Goal: Find specific page/section: Find specific page/section

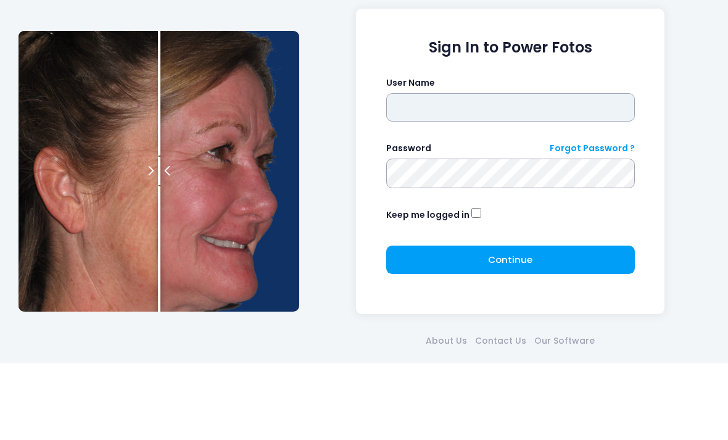
type input "*******"
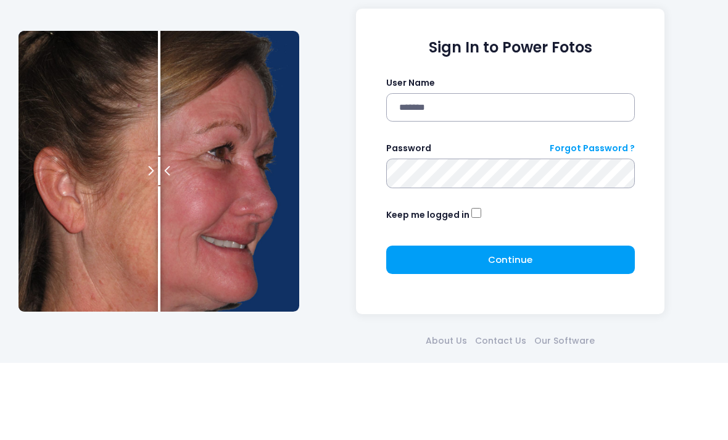
click button "submit" at bounding box center [0, 0] width 0 height 0
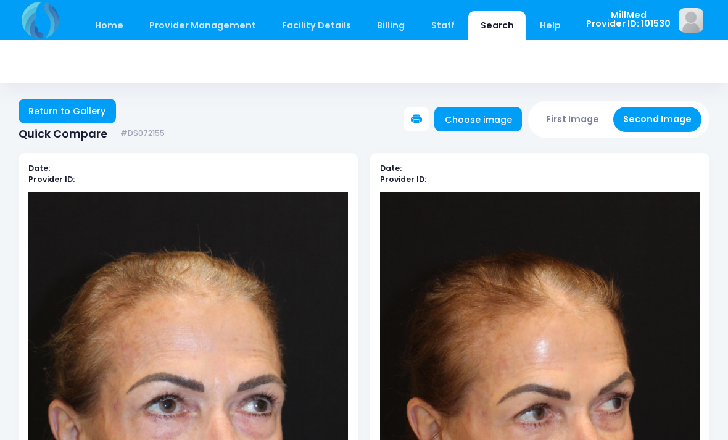
click at [76, 109] on link "Return to Gallery" at bounding box center [67, 111] width 97 height 25
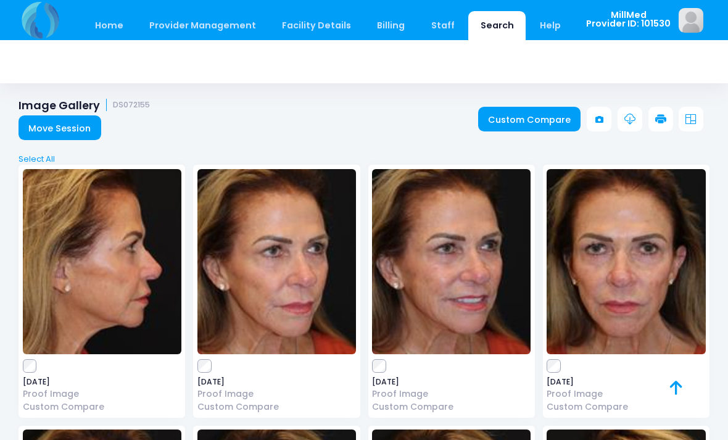
click at [78, 133] on link "Move Session" at bounding box center [60, 127] width 83 height 25
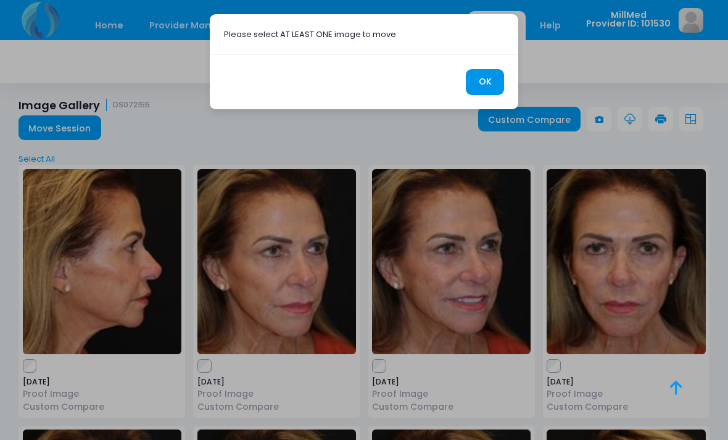
click at [484, 81] on button "OK" at bounding box center [485, 82] width 38 height 27
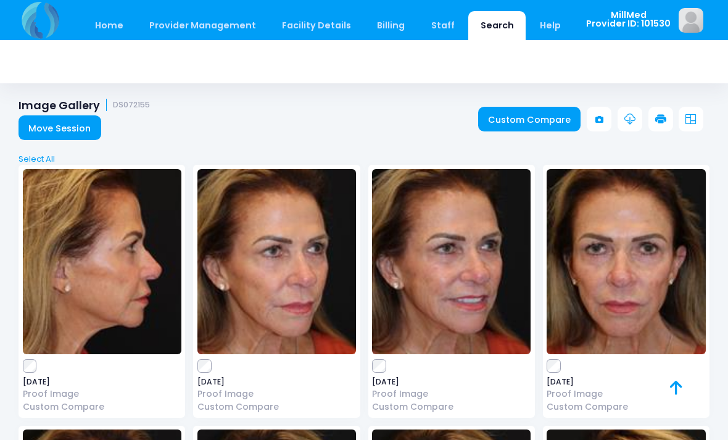
click at [121, 24] on link "Home" at bounding box center [109, 25] width 52 height 29
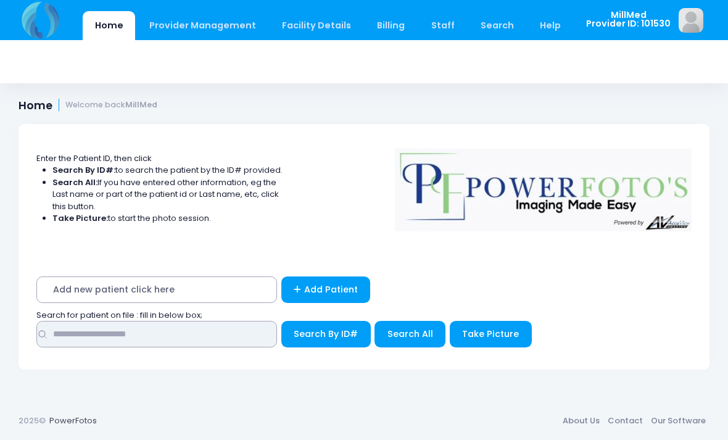
click at [197, 329] on input "text" at bounding box center [156, 334] width 241 height 27
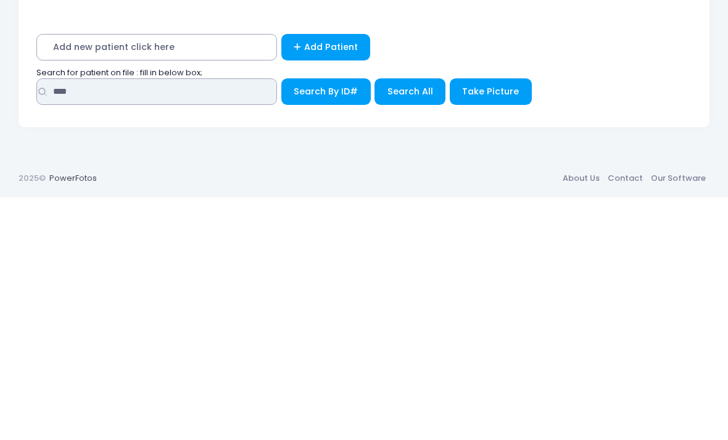
type input "****"
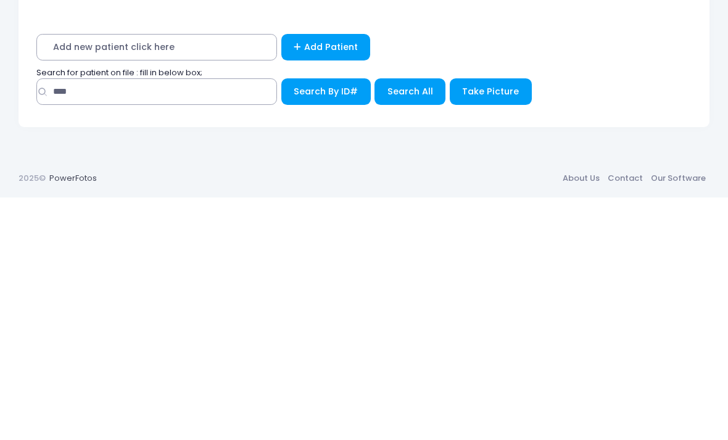
click at [411, 321] on button "Search All" at bounding box center [409, 334] width 71 height 27
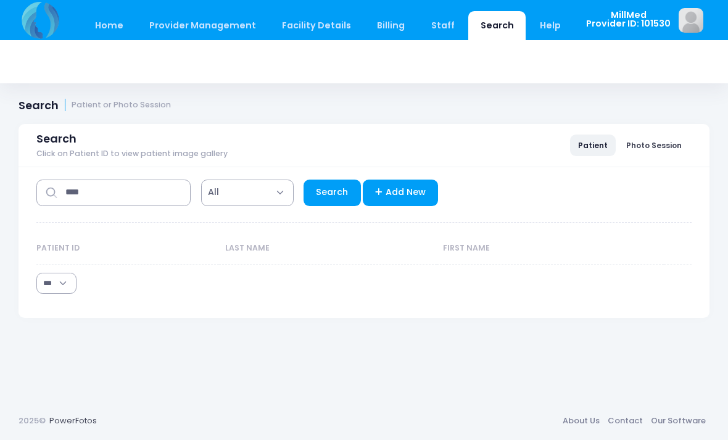
select select "***"
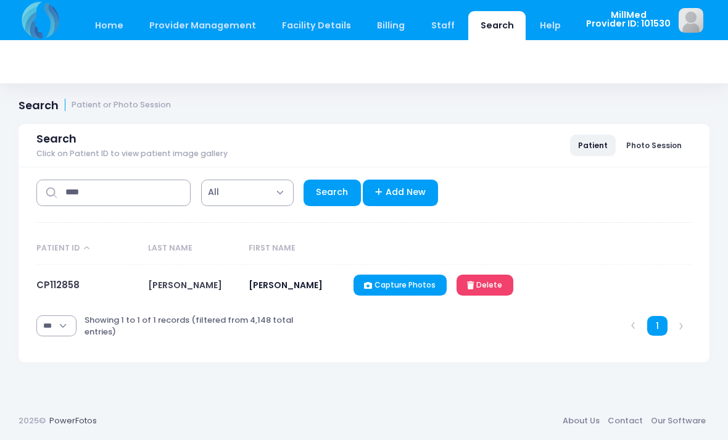
click at [68, 286] on link "CP112858" at bounding box center [57, 284] width 43 height 13
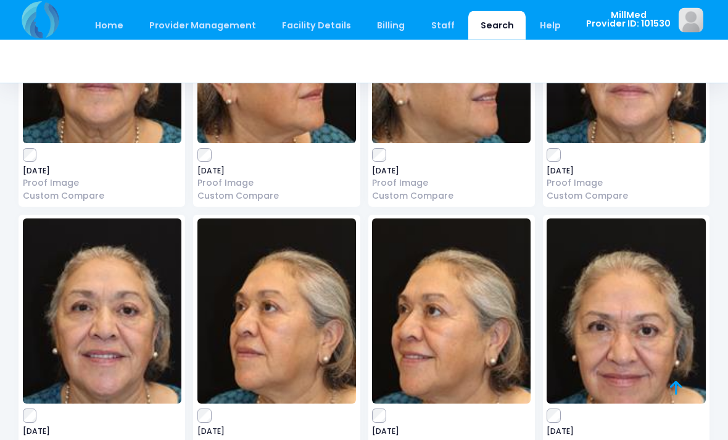
scroll to position [211, 0]
click at [633, 332] on img at bounding box center [625, 310] width 159 height 185
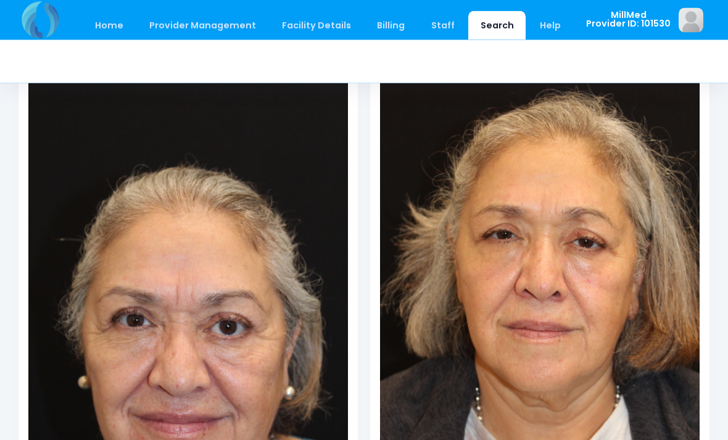
scroll to position [142, 0]
click at [204, 236] on img at bounding box center [187, 289] width 319 height 479
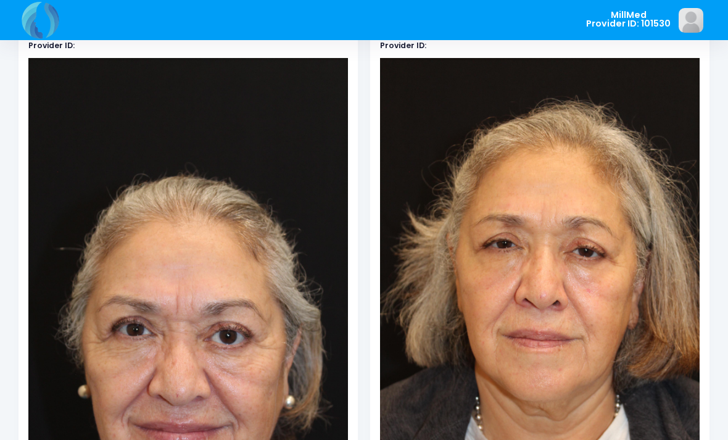
click at [264, 158] on img at bounding box center [187, 297] width 319 height 479
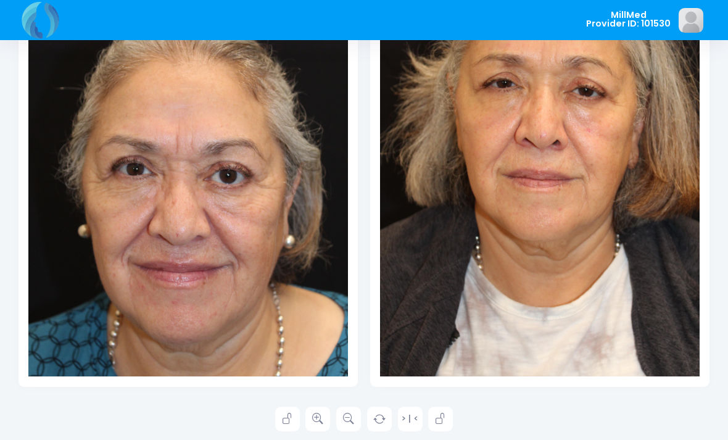
scroll to position [297, 0]
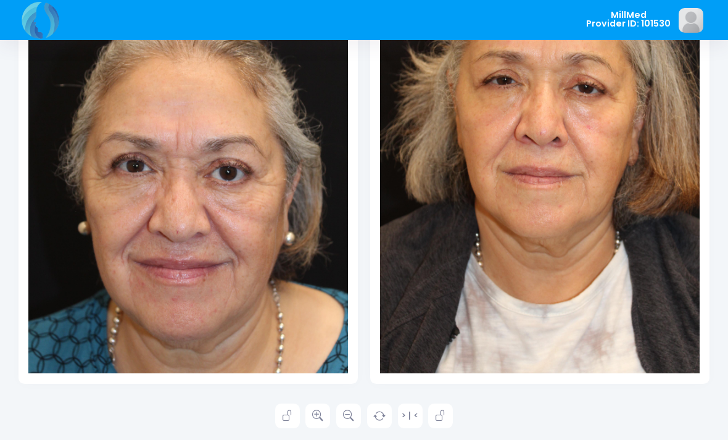
click at [319, 403] on link at bounding box center [317, 415] width 25 height 25
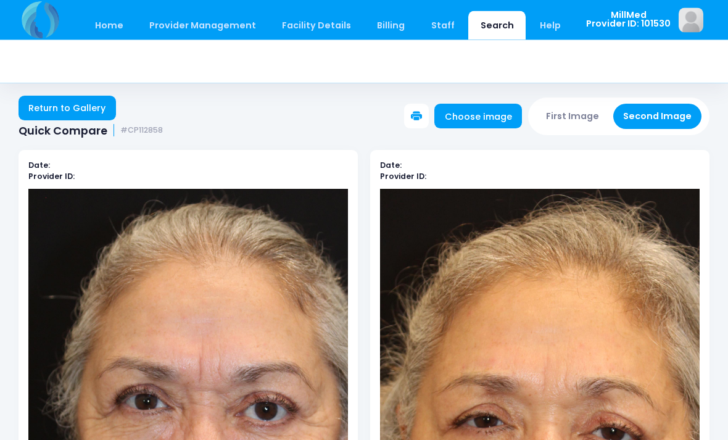
scroll to position [0, 0]
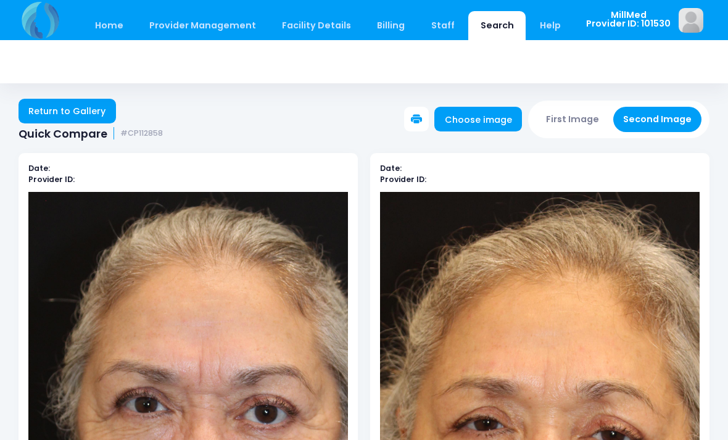
click at [74, 113] on link "Return to Gallery" at bounding box center [67, 111] width 97 height 25
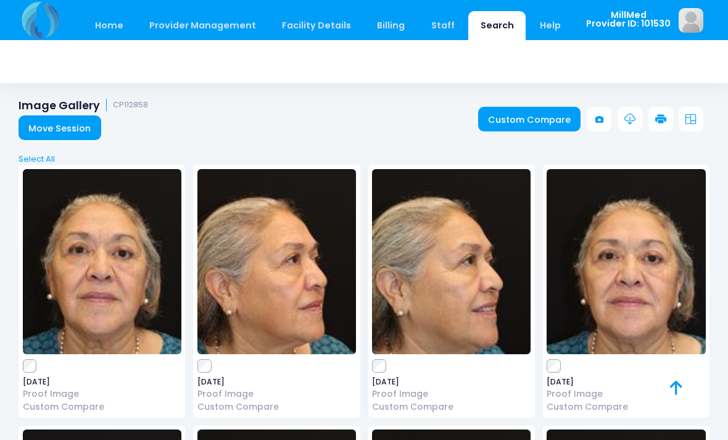
click at [616, 263] on img at bounding box center [625, 261] width 159 height 185
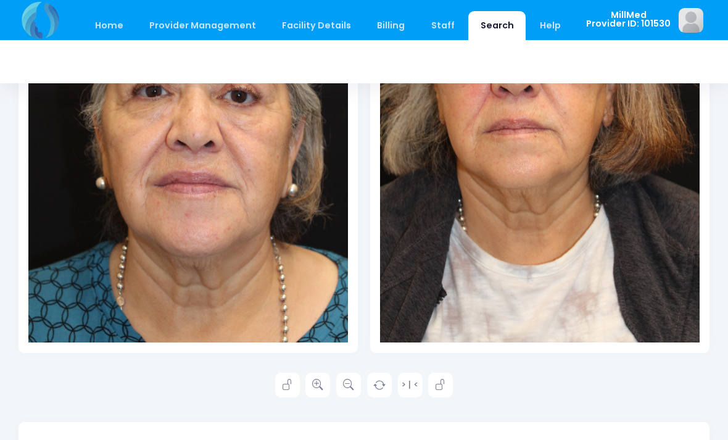
scroll to position [338, 0]
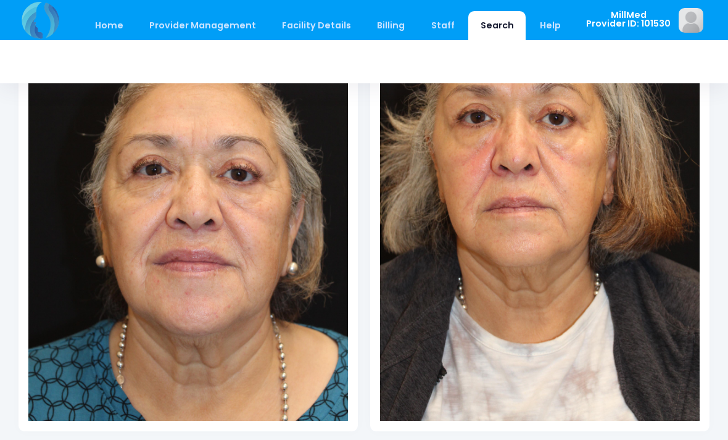
click at [219, 223] on img at bounding box center [187, 181] width 319 height 479
click at [220, 216] on img at bounding box center [187, 181] width 319 height 479
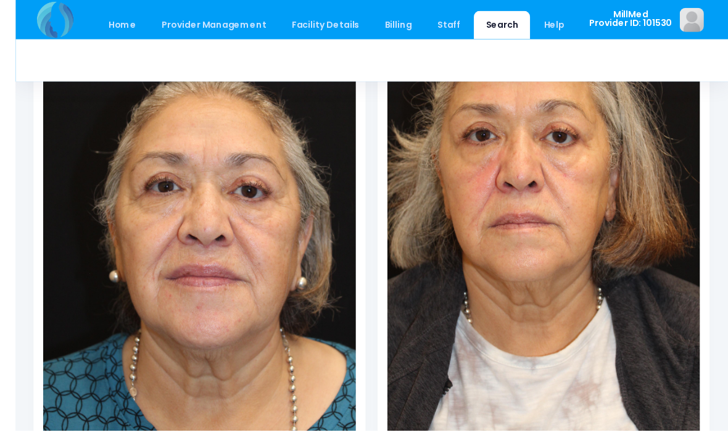
scroll to position [244, 0]
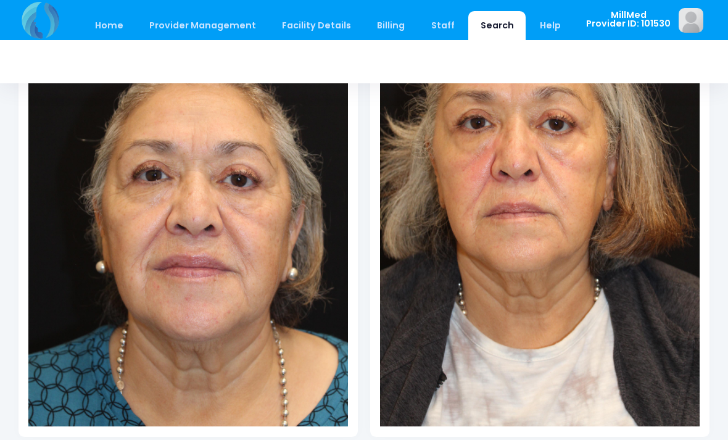
click at [241, 236] on img at bounding box center [187, 187] width 319 height 479
click at [295, 318] on img at bounding box center [187, 187] width 319 height 479
click at [266, 285] on img at bounding box center [187, 187] width 319 height 479
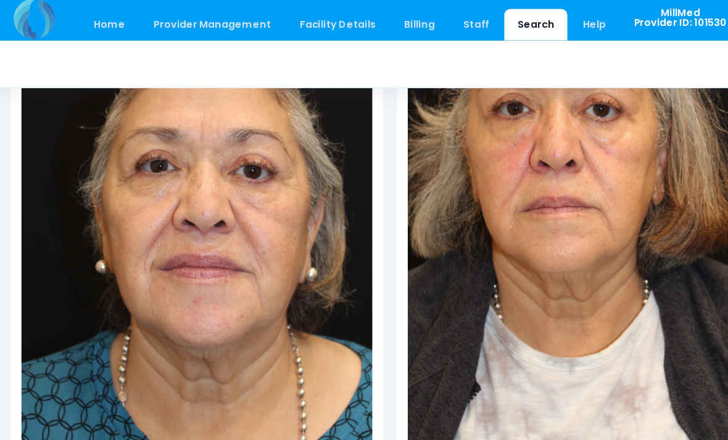
scroll to position [266, 0]
click at [189, 184] on img at bounding box center [187, 165] width 319 height 479
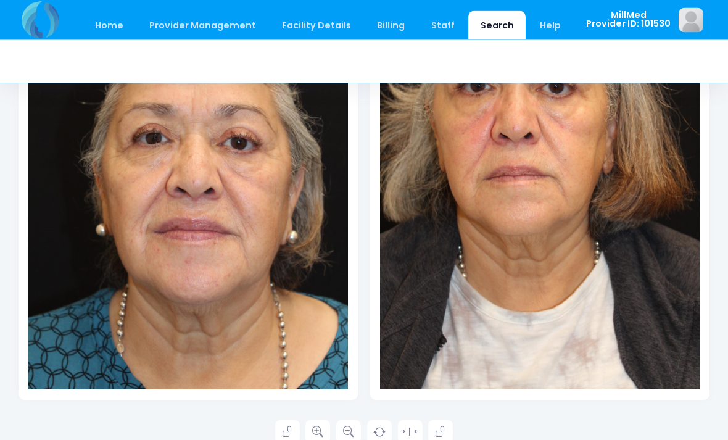
scroll to position [344, 0]
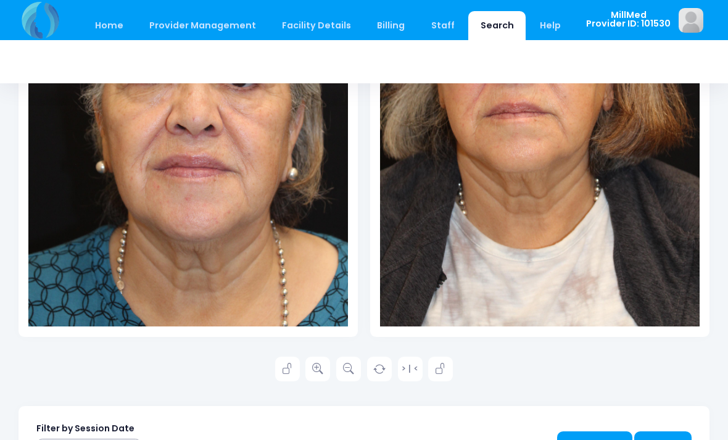
click at [323, 365] on icon at bounding box center [317, 368] width 11 height 11
click at [318, 373] on icon at bounding box center [317, 368] width 11 height 11
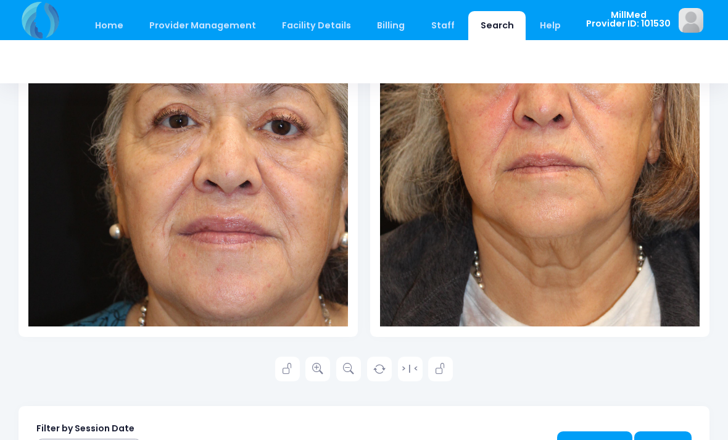
click at [318, 360] on link at bounding box center [317, 368] width 25 height 25
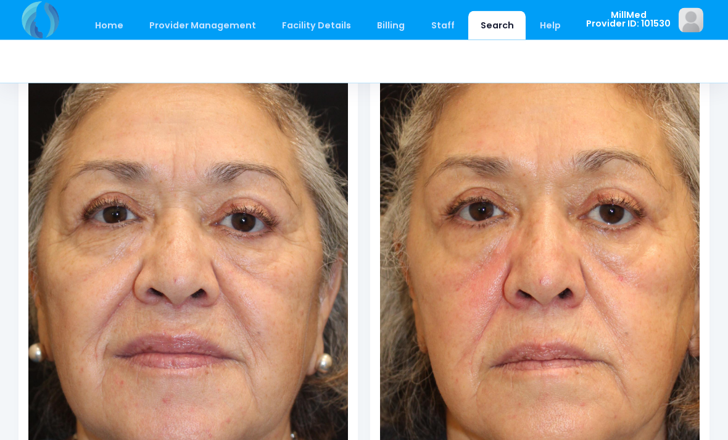
scroll to position [213, 0]
